Goal: Subscribe to service/newsletter

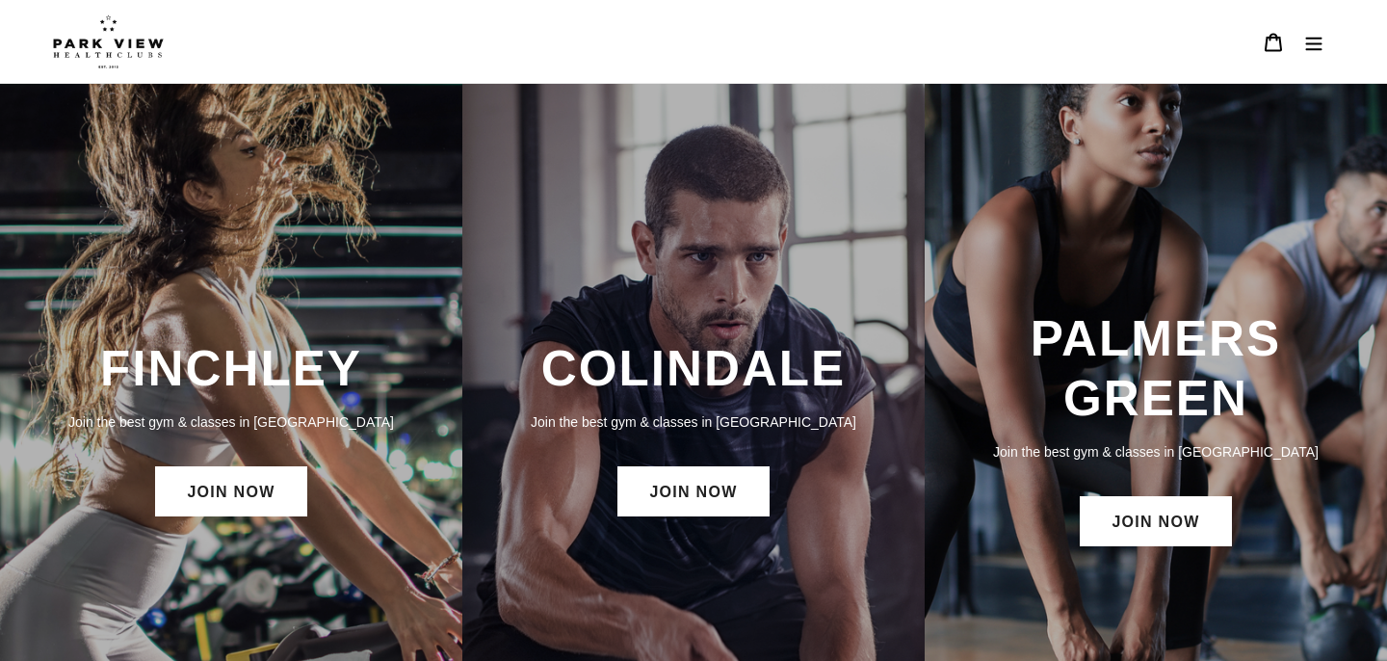
click at [1311, 51] on icon "Menu" at bounding box center [1313, 42] width 19 height 19
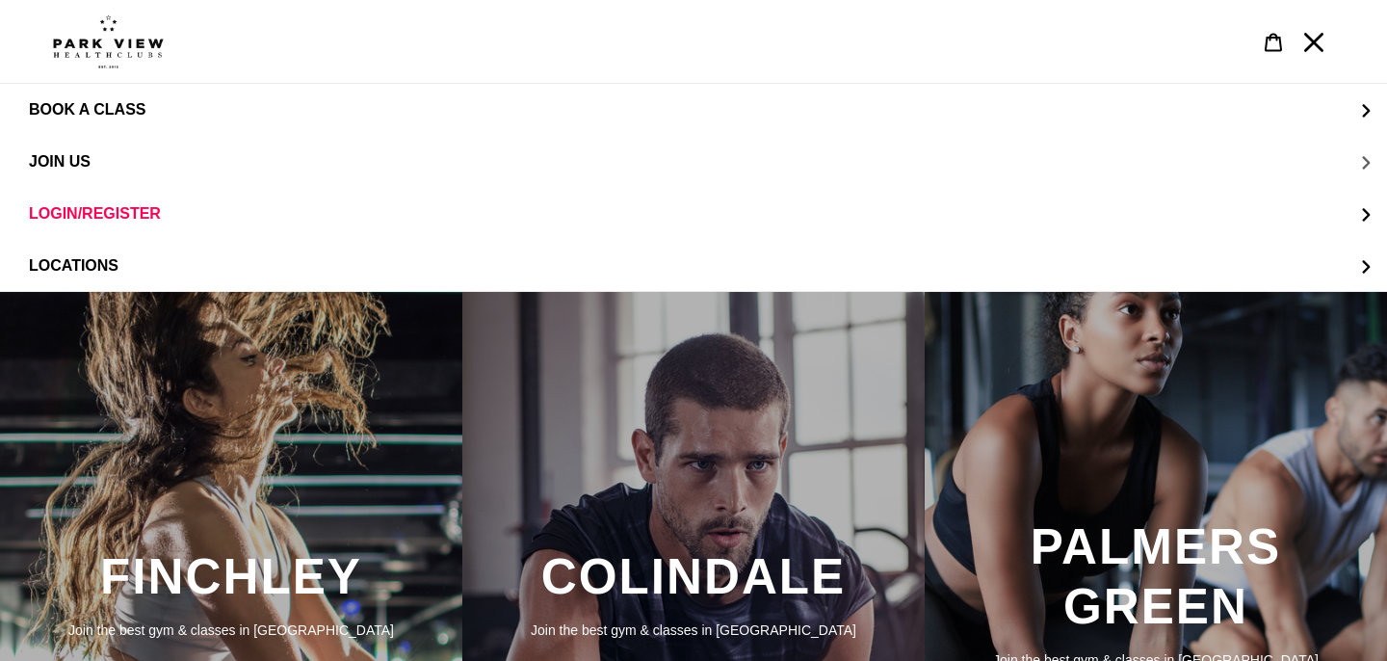
click at [1365, 164] on button "JOIN US" at bounding box center [693, 162] width 1387 height 52
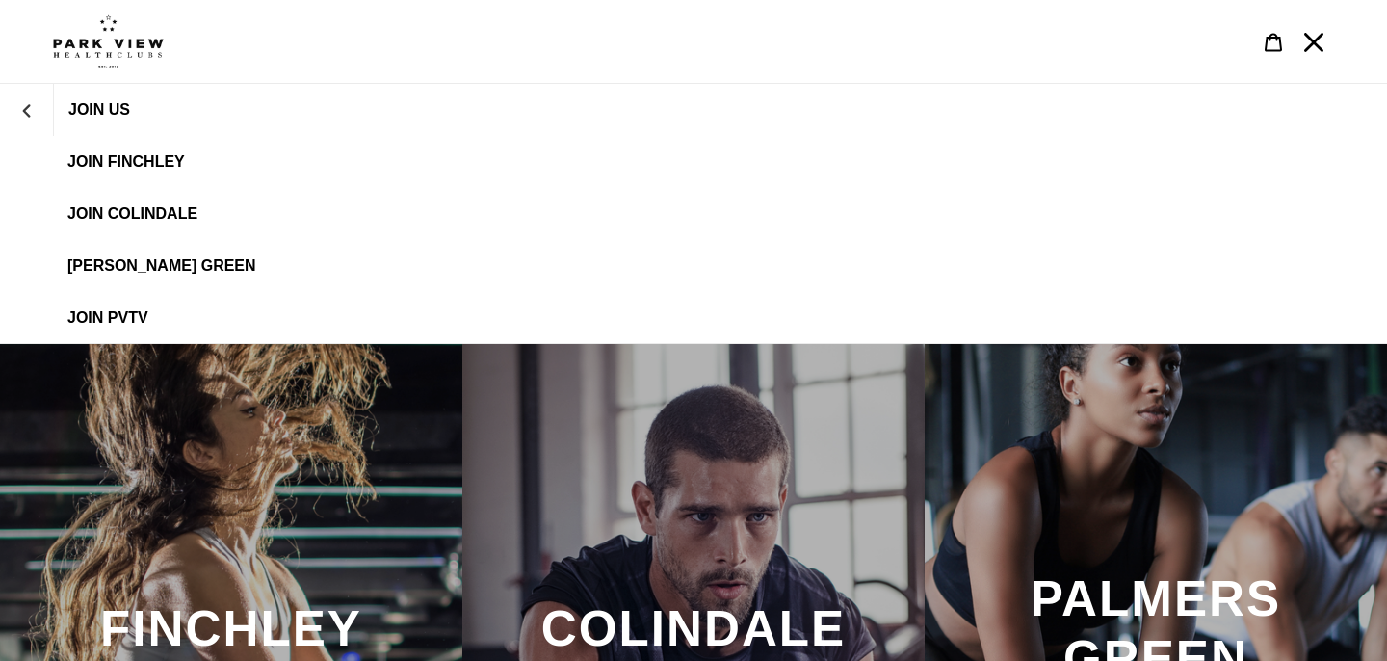
click at [188, 220] on span "JOIN Colindale" at bounding box center [132, 213] width 130 height 17
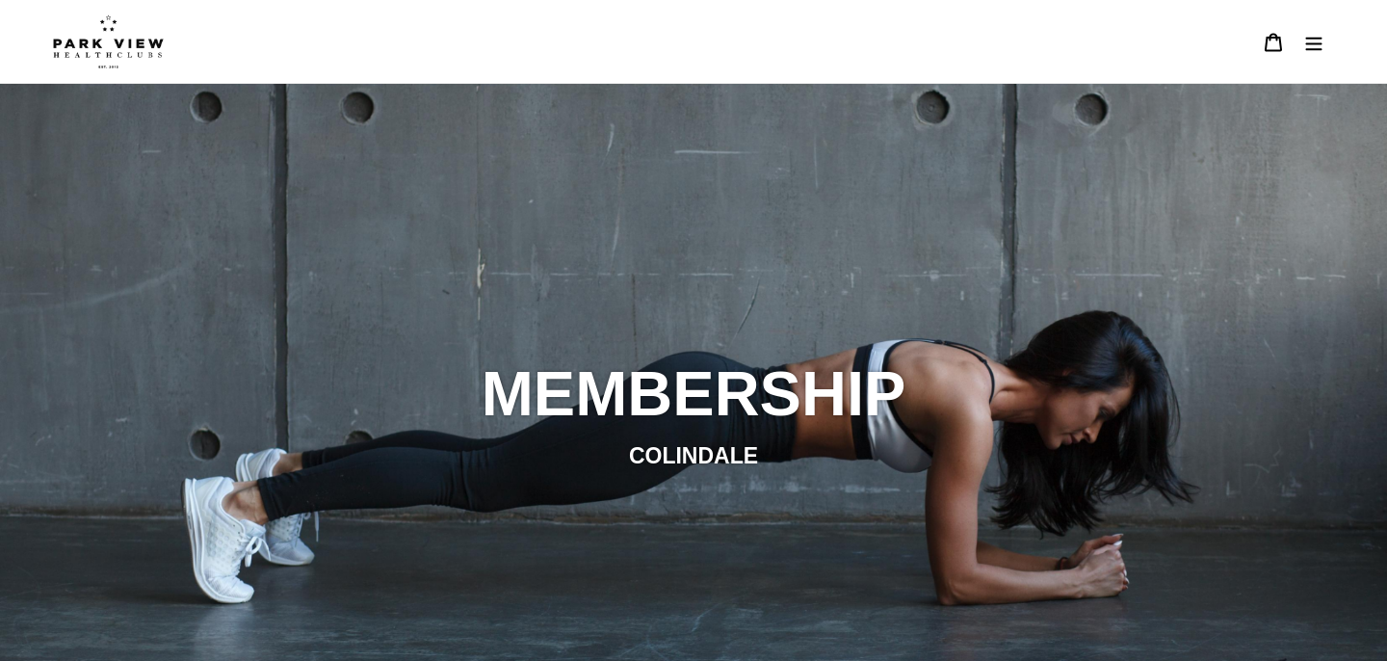
click at [1313, 51] on icon "Menu" at bounding box center [1313, 42] width 19 height 19
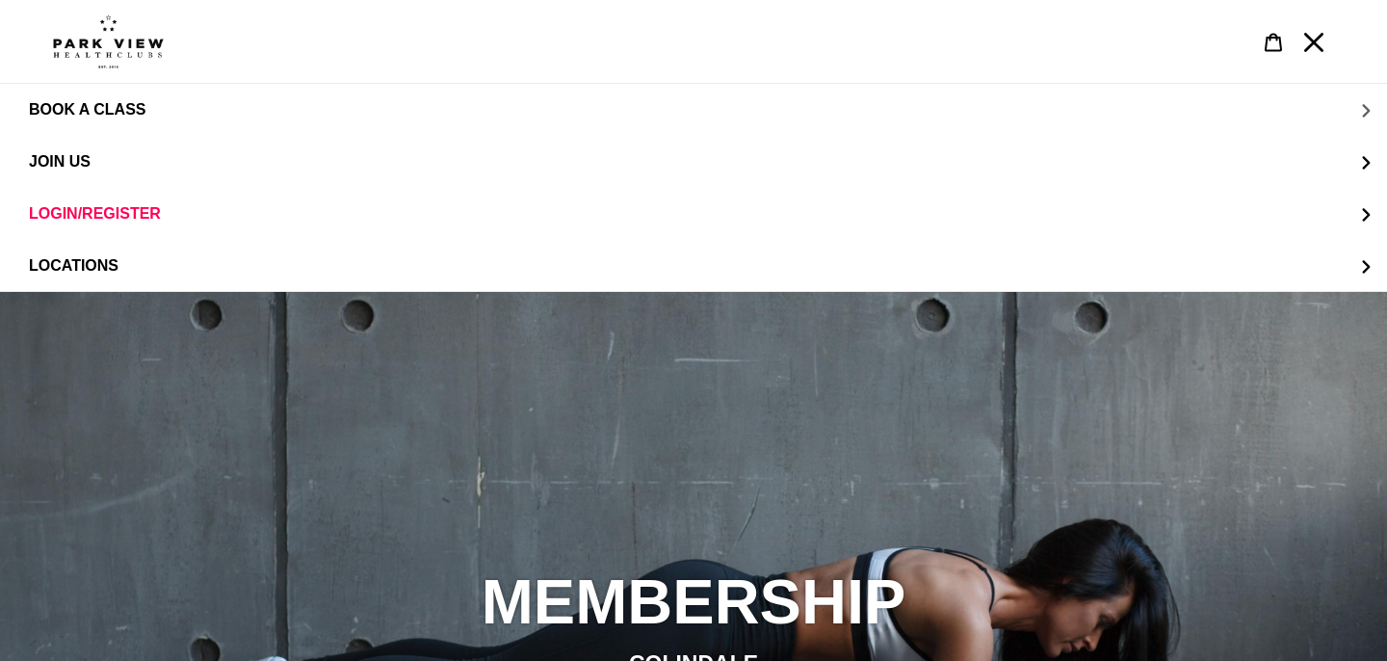
click at [1365, 112] on button "BOOK A CLASS" at bounding box center [693, 110] width 1387 height 52
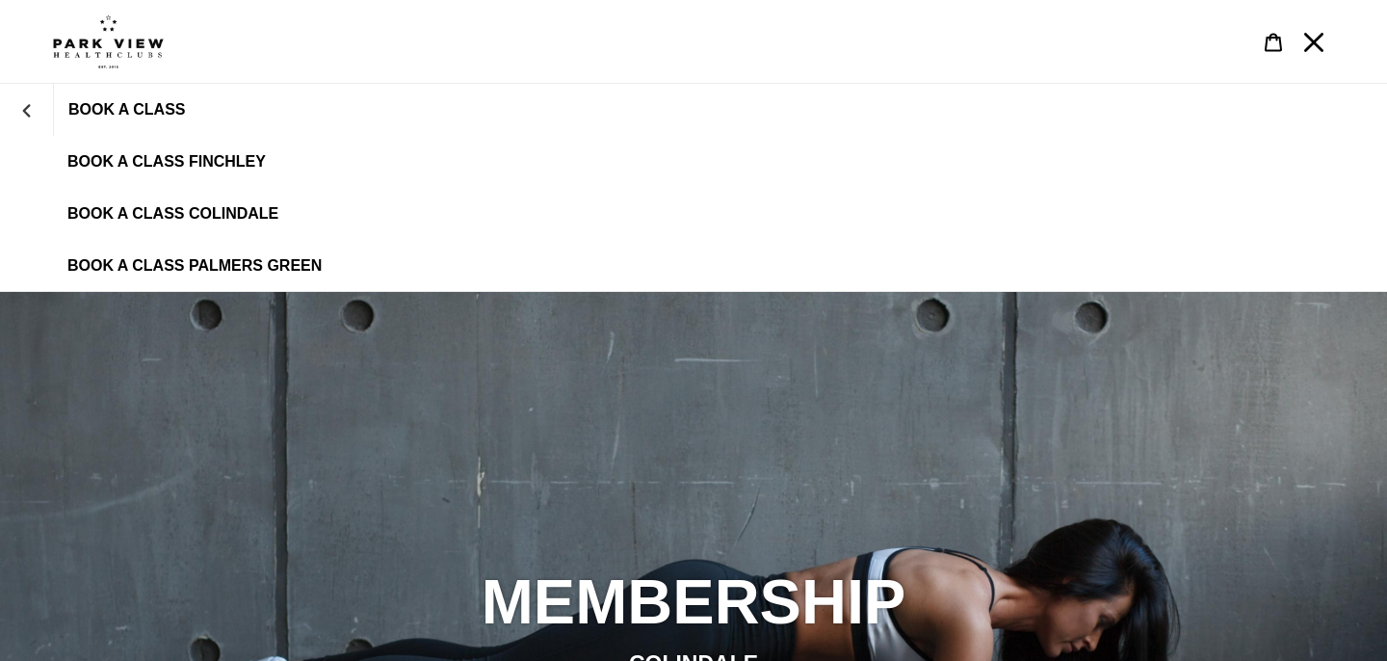
click at [193, 214] on span "BOOK A CLASS COLINDALE" at bounding box center [172, 213] width 211 height 17
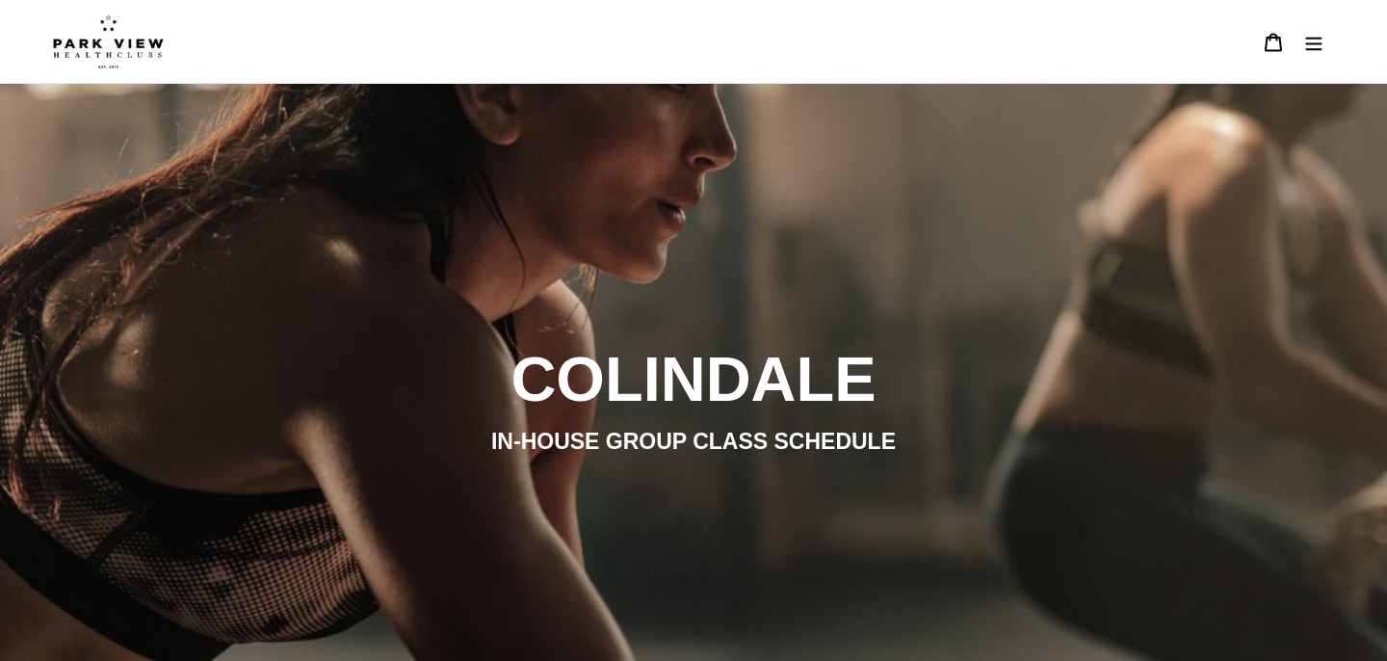
click at [1314, 37] on icon "Menu" at bounding box center [1314, 43] width 16 height 13
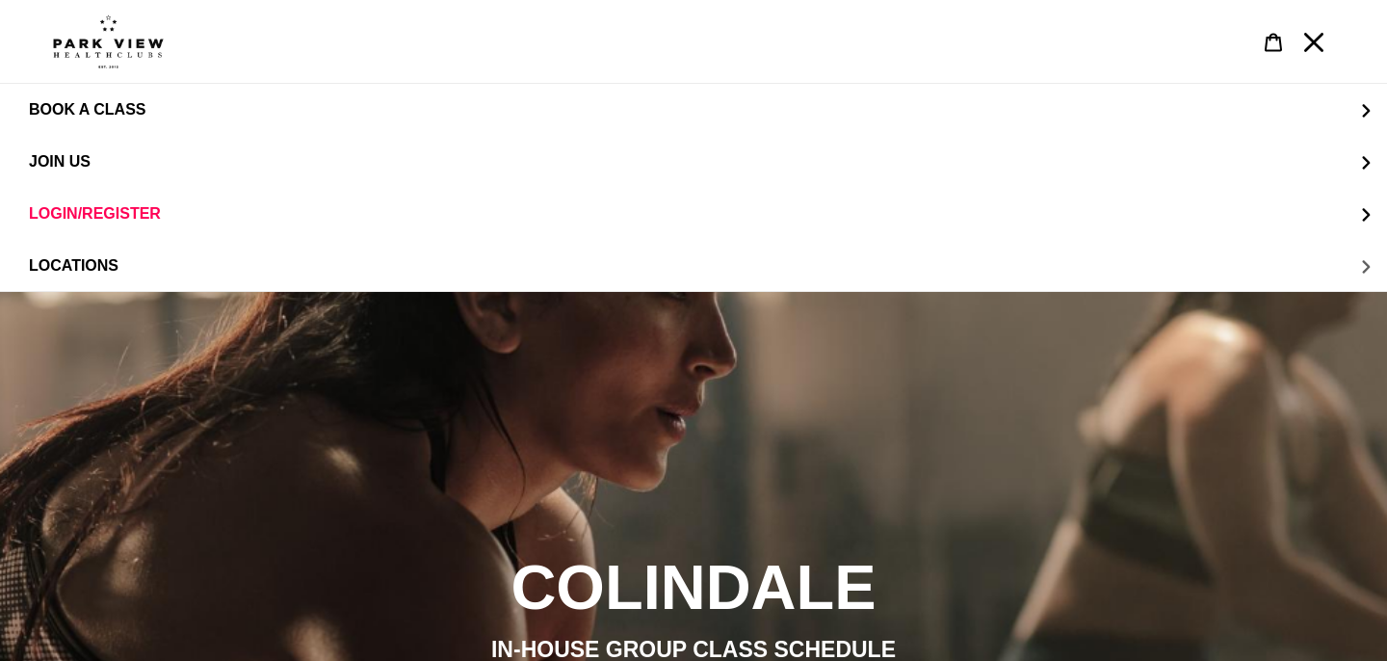
click at [101, 260] on span "LOCATIONS" at bounding box center [74, 265] width 90 height 17
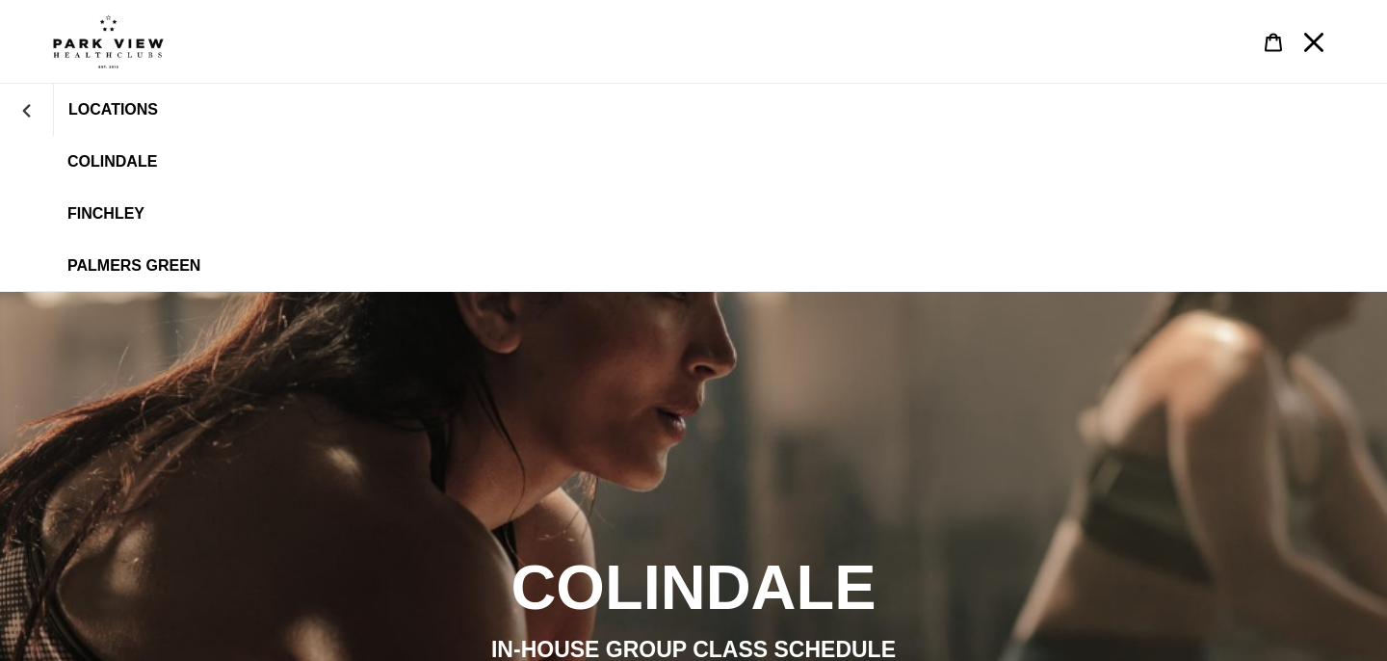
click at [130, 162] on span "Colindale" at bounding box center [112, 161] width 90 height 17
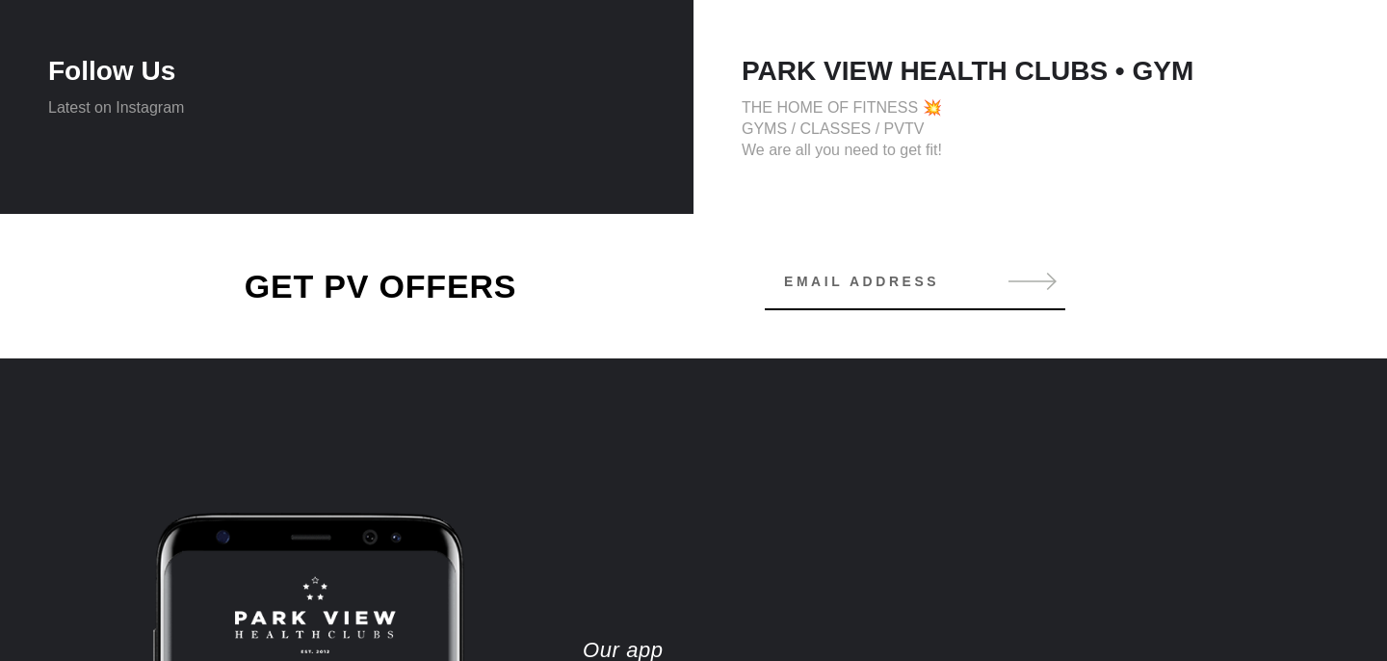
scroll to position [3532, 0]
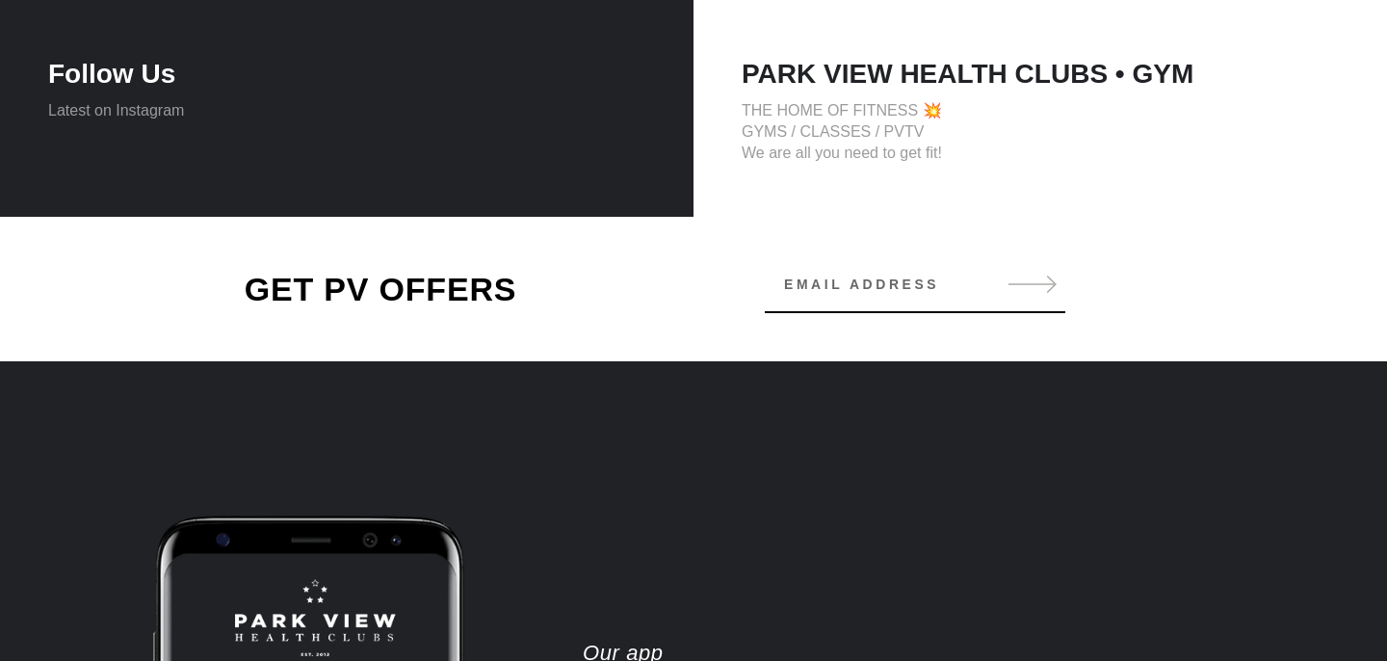
click at [923, 287] on input "Email address" at bounding box center [915, 284] width 301 height 39
click at [1065, 282] on button "Subscribe" at bounding box center [1033, 284] width 66 height 21
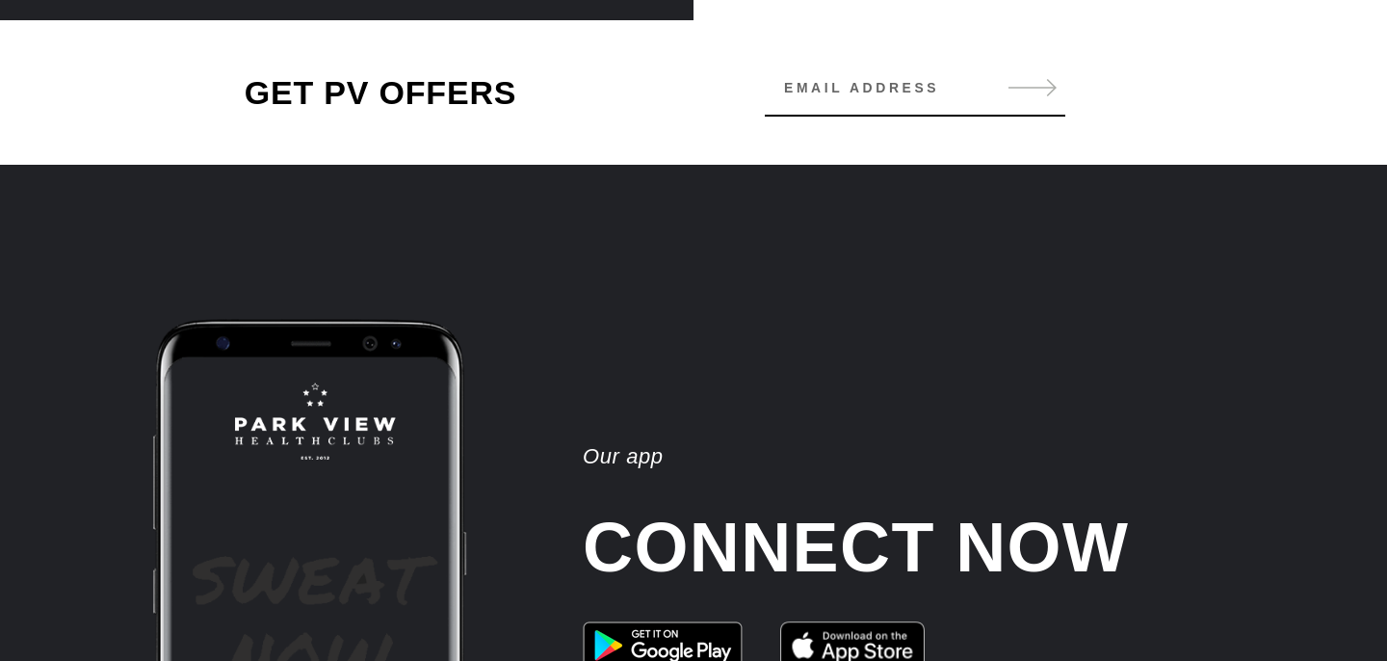
scroll to position [3855, 0]
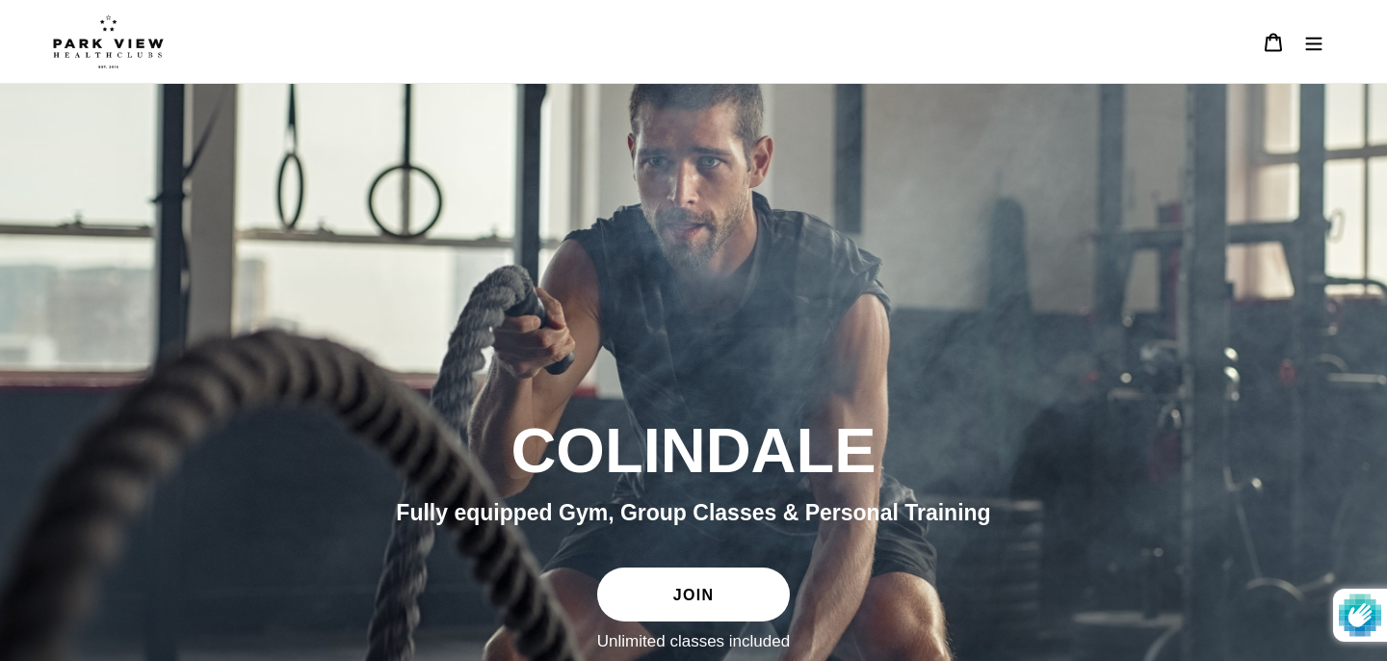
click at [1315, 52] on button "Menu" at bounding box center [1314, 41] width 40 height 41
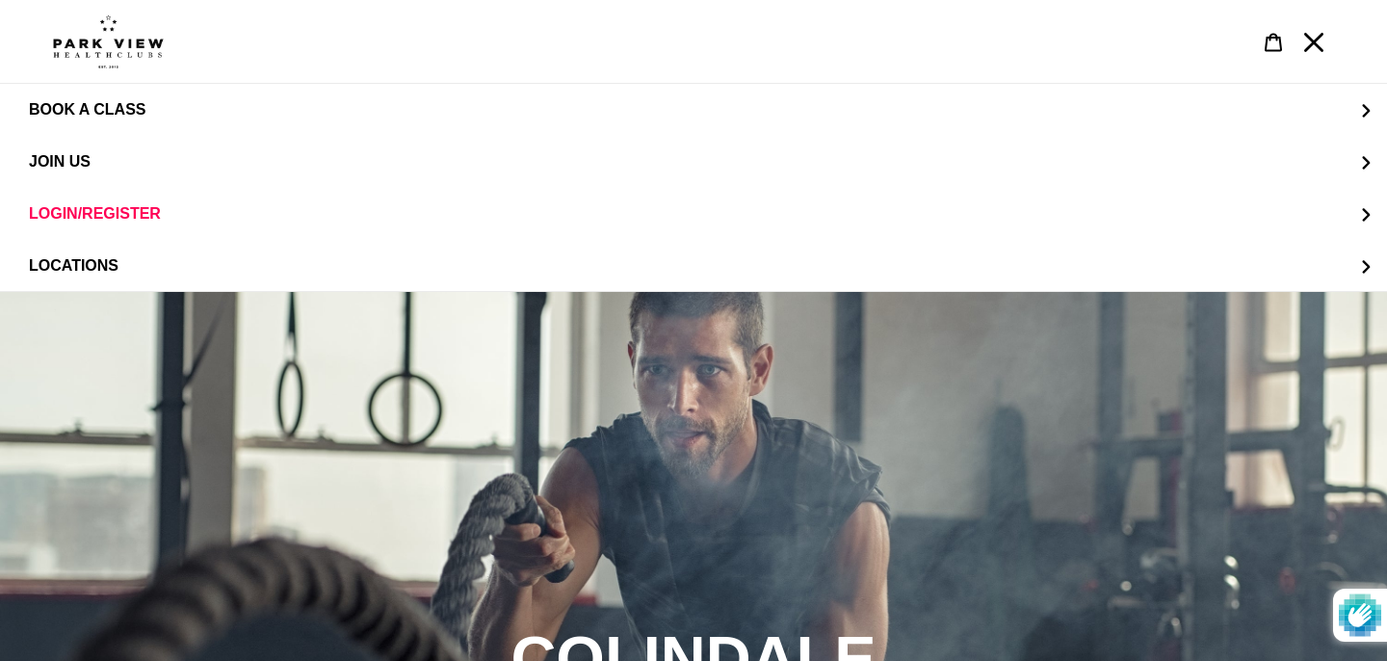
click at [1316, 45] on icon "Menu" at bounding box center [1313, 42] width 19 height 19
